Goal: Task Accomplishment & Management: Manage account settings

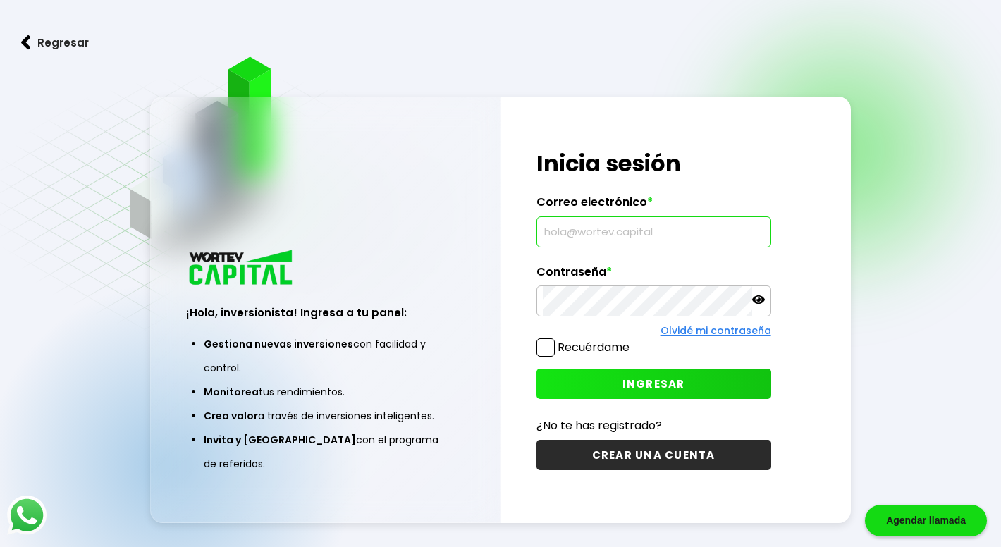
type input "[EMAIL_ADDRESS][DOMAIN_NAME]"
click at [757, 301] on icon at bounding box center [758, 299] width 13 height 13
click at [673, 378] on span "INGRESAR" at bounding box center [653, 383] width 63 height 15
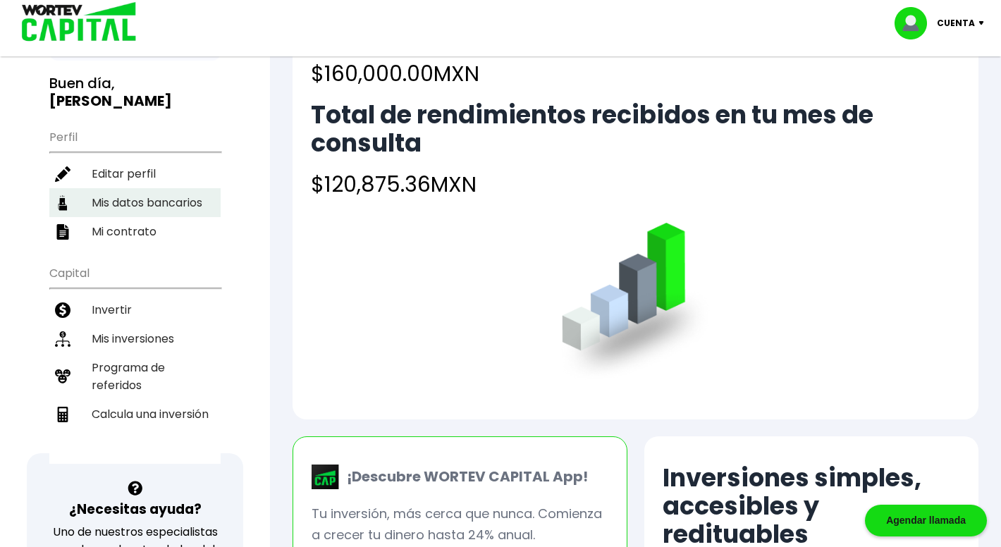
scroll to position [90, 0]
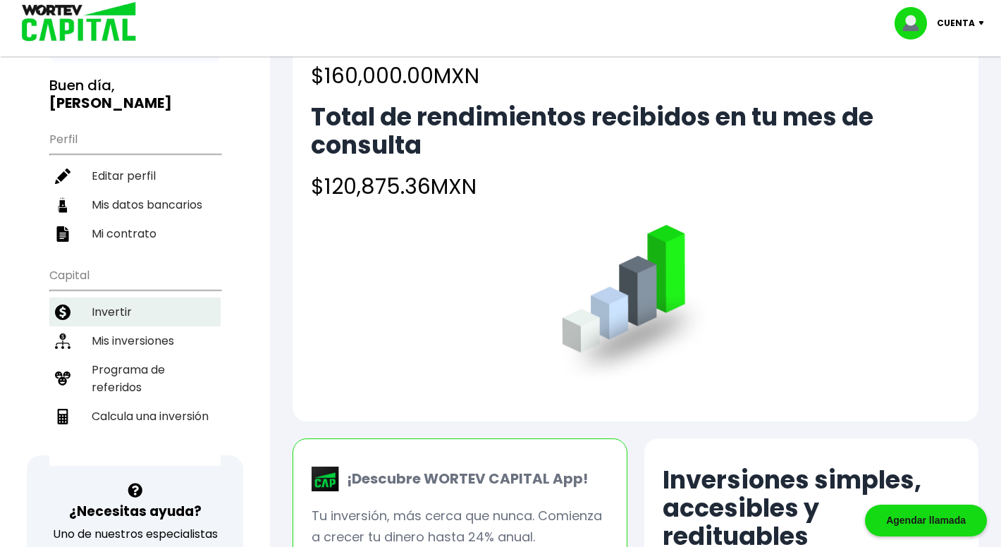
click at [113, 300] on li "Invertir" at bounding box center [134, 312] width 171 height 29
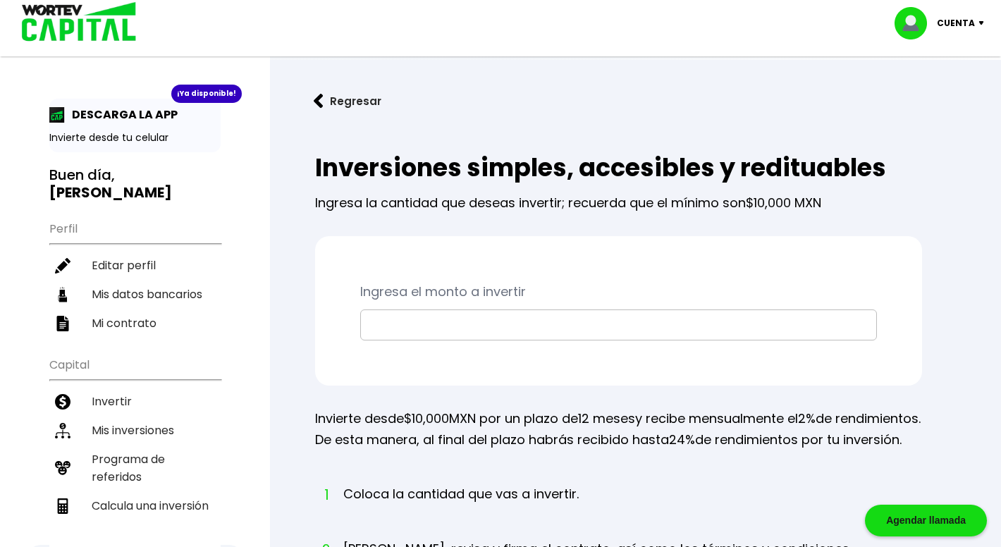
click at [114, 243] on ul "Perfil Editar perfil Mis datos bancarios Mi contrato" at bounding box center [134, 275] width 171 height 125
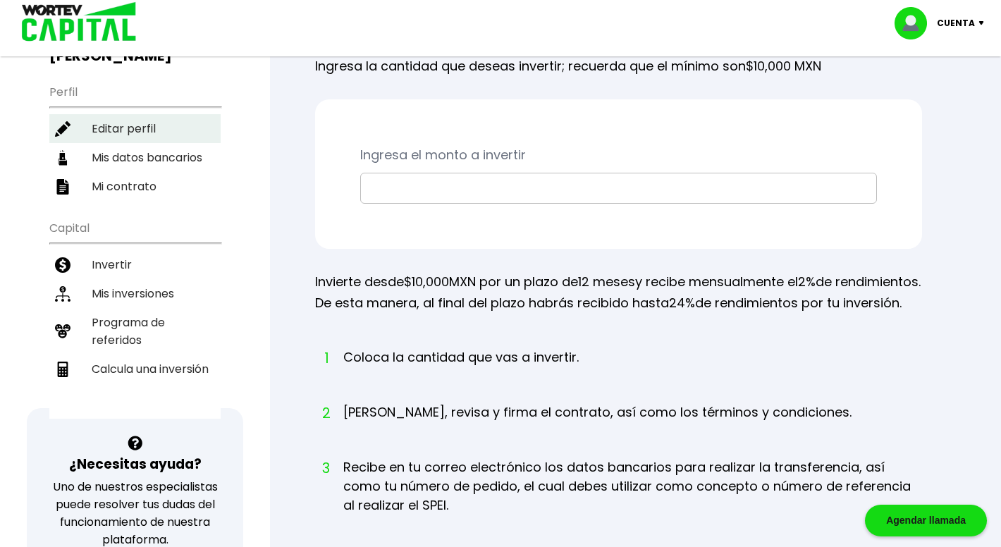
scroll to position [140, 0]
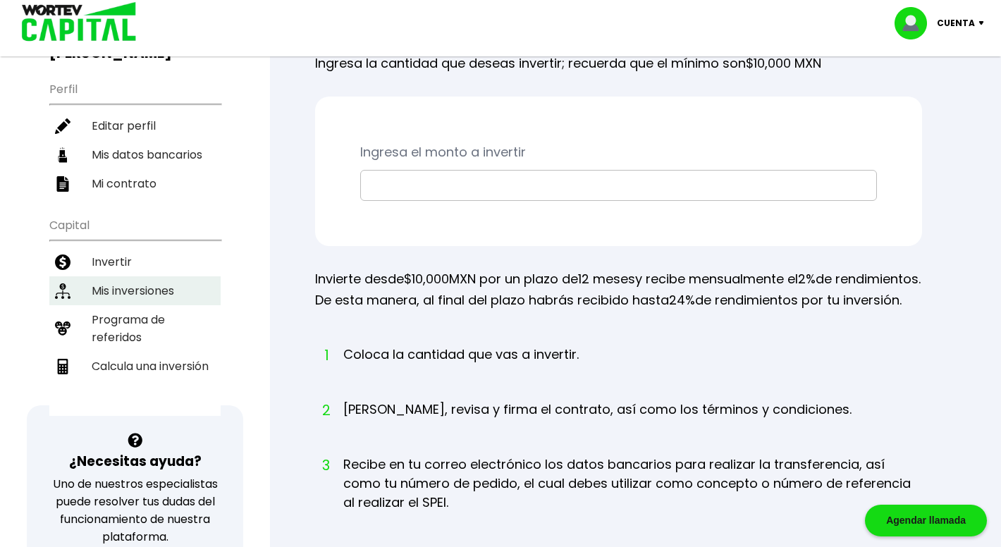
click at [133, 284] on li "Mis inversiones" at bounding box center [134, 290] width 171 height 29
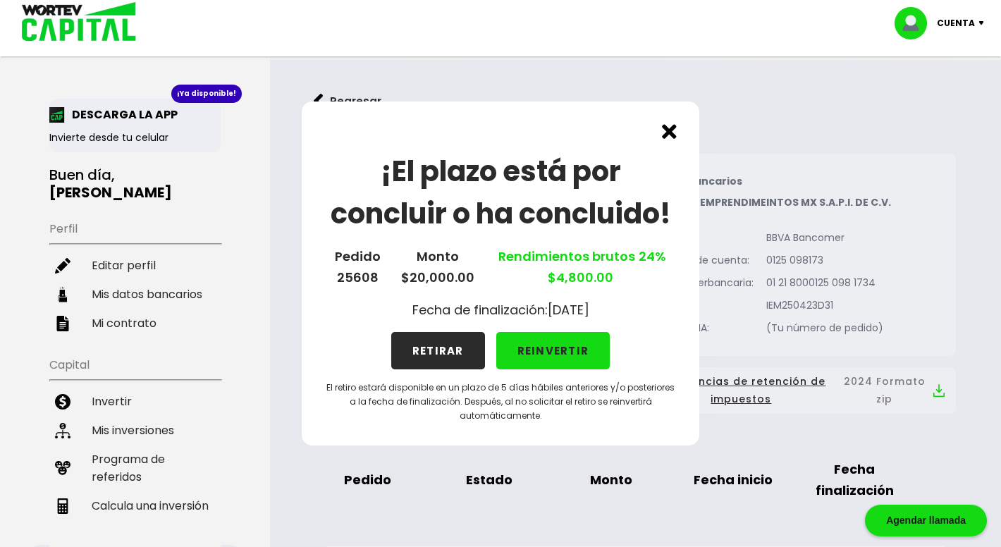
click at [436, 357] on button "RETIRAR" at bounding box center [438, 350] width 94 height 37
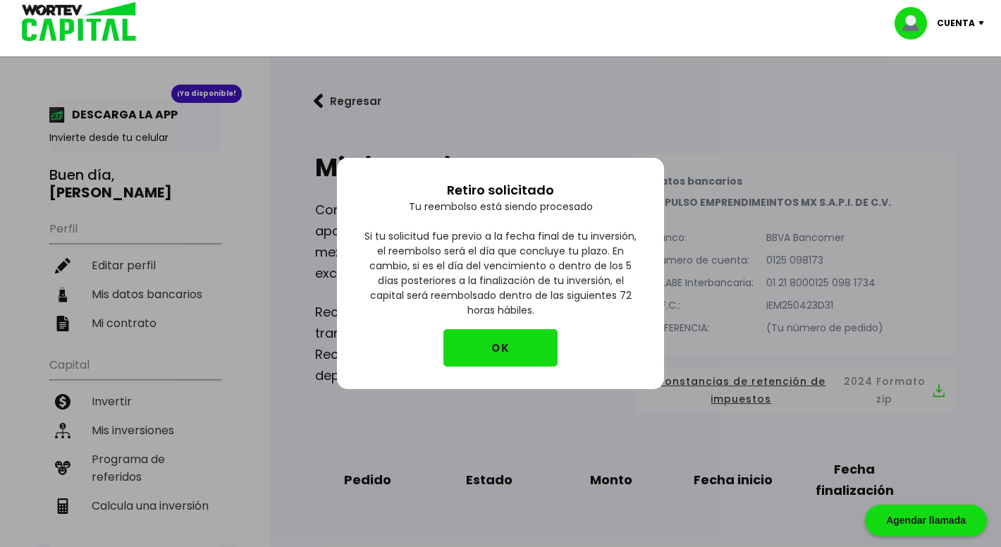
click at [496, 346] on button "OK" at bounding box center [500, 347] width 114 height 37
